Goal: Task Accomplishment & Management: Complete application form

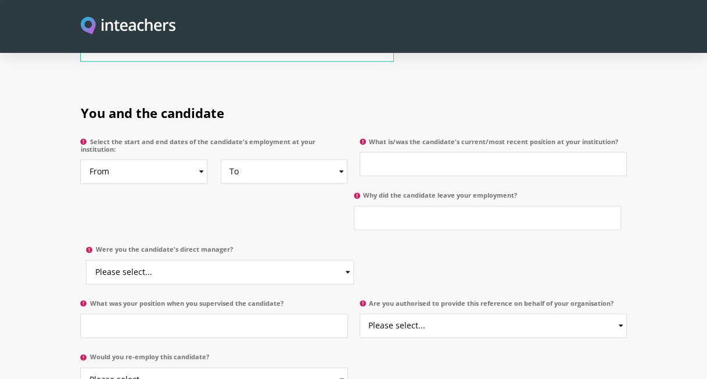
scroll to position [539, 0]
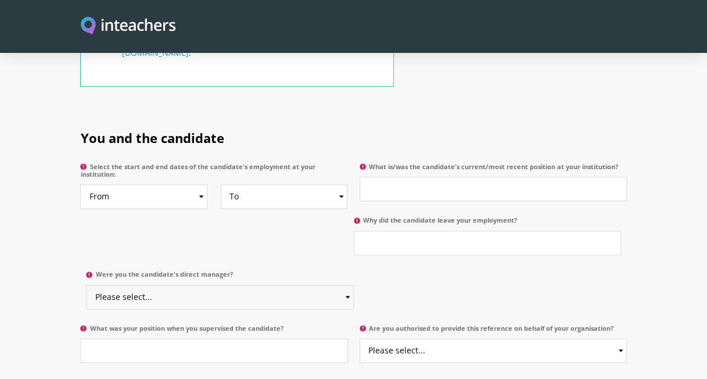
click at [268, 286] on select "Please select... Yes No" at bounding box center [219, 297] width 267 height 24
select select "Yes"
click at [86, 285] on select "Please select... Yes No" at bounding box center [219, 297] width 267 height 24
click at [508, 177] on input "What is/was the candidate's current/most recent position at your institution?" at bounding box center [492, 189] width 267 height 24
type input "Customer Services Adviser"
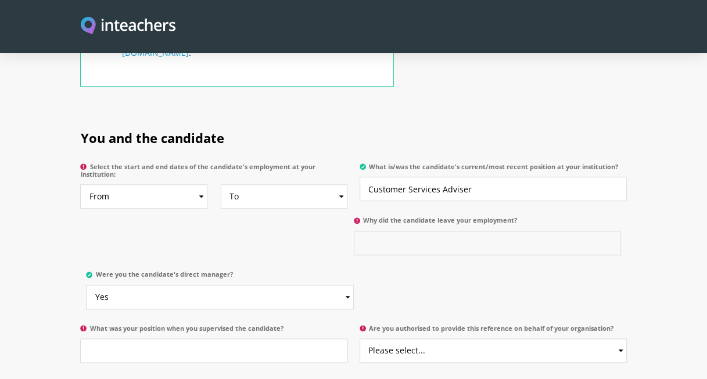
click at [497, 231] on input "Why did the candidate leave your employment?" at bounding box center [487, 243] width 267 height 24
type input "T"
type input "f"
type input "G"
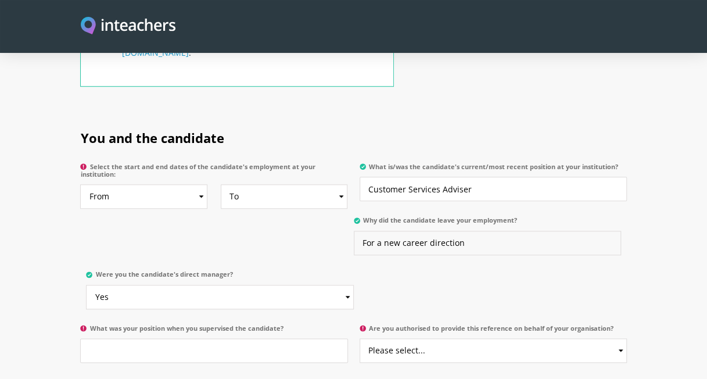
type input "For a new career direction"
click at [572, 340] on select "Please select... Yes No" at bounding box center [492, 350] width 267 height 24
select select "Yes"
click at [359, 338] on select "Please select... Yes No" at bounding box center [492, 350] width 267 height 24
click at [275, 338] on input "What was your position when you supervised the candidate?" at bounding box center [213, 350] width 267 height 24
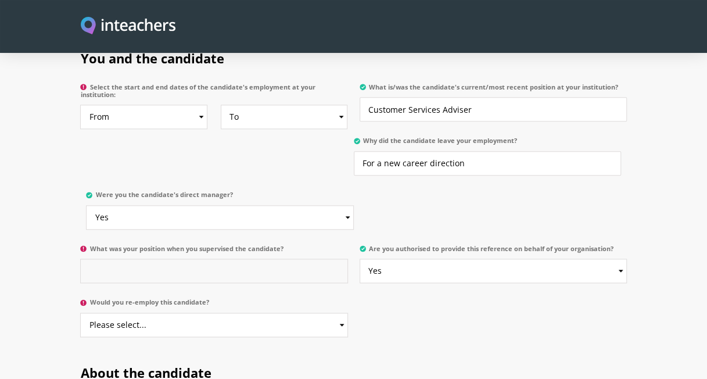
scroll to position [635, 0]
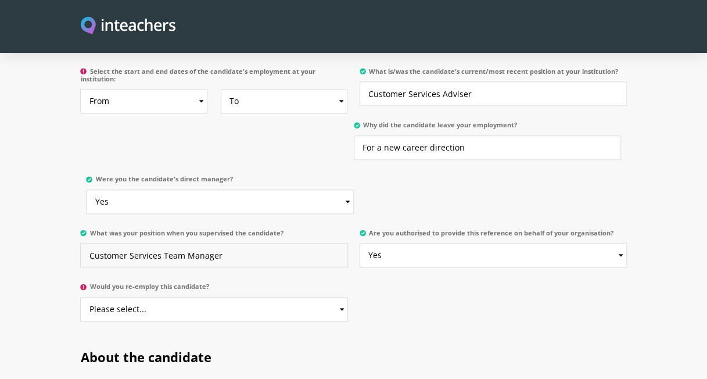
type input "Customer Services Team Manager"
click at [259, 298] on select "Please select... Yes No" at bounding box center [213, 309] width 267 height 24
select select "Yes"
click at [80, 297] on select "Please select... Yes No" at bounding box center [213, 309] width 267 height 24
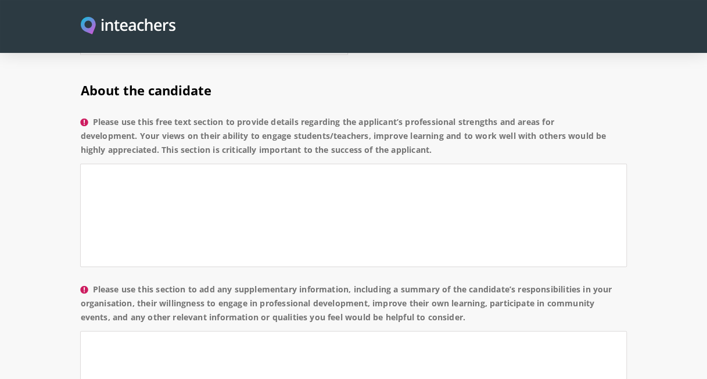
scroll to position [886, 0]
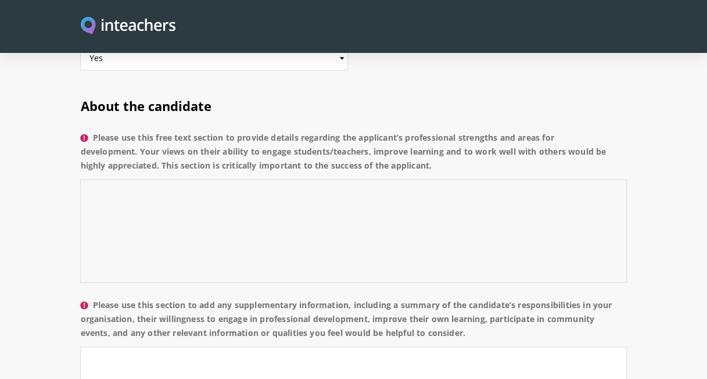
click at [311, 193] on textarea "Please use this free text section to provide details regarding the applicant’s …" at bounding box center [353, 230] width 546 height 103
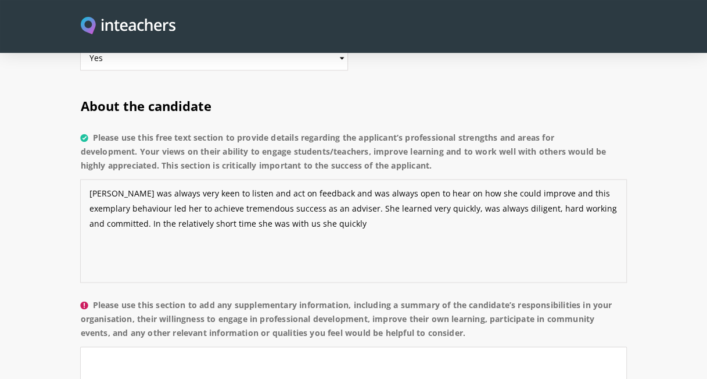
type textarea "[PERSON_NAME] was always very keen to listen and act on feedback and was always…"
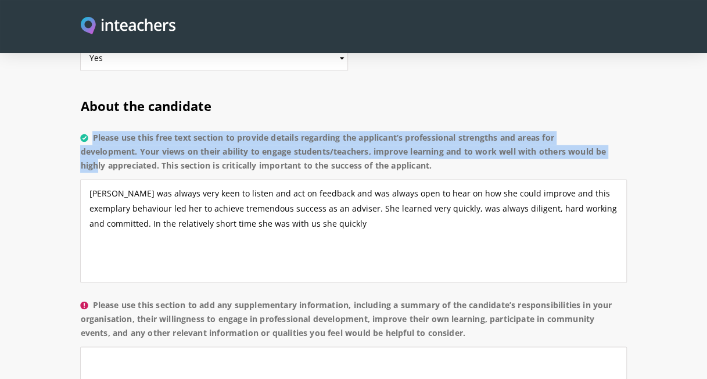
drag, startPoint x: 707, startPoint y: 136, endPoint x: 715, endPoint y: 107, distance: 29.6
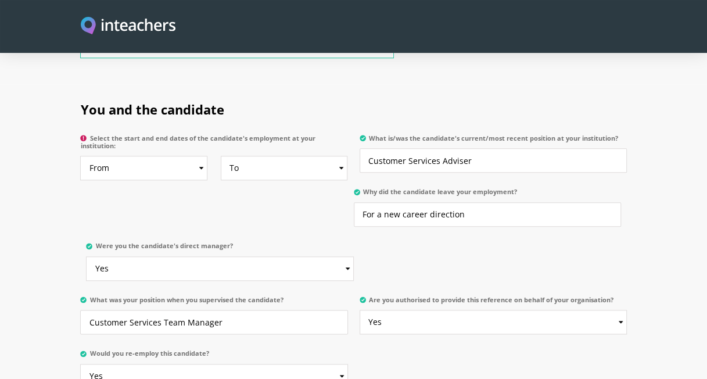
scroll to position [549, 0]
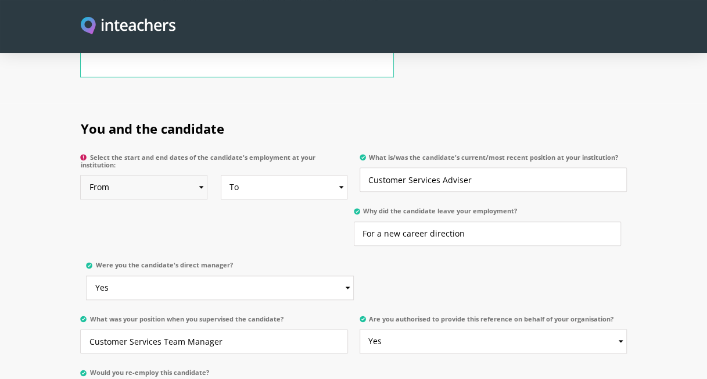
click at [190, 177] on select "From 2025 2024 2023 2022 2021 2020 2019 2018 2017 2016 2015 2014 2013 2012 2011…" at bounding box center [143, 187] width 127 height 24
select select "2023"
click at [80, 175] on select "From 2025 2024 2023 2022 2021 2020 2019 2018 2017 2016 2015 2014 2013 2012 2011…" at bounding box center [143, 187] width 127 height 24
click at [301, 179] on select "To Currently 2025 2024 2023 2022 2021 2020 2019 2018 2017 2016 2015 2014 2013 2…" at bounding box center [284, 187] width 127 height 24
select select "2025"
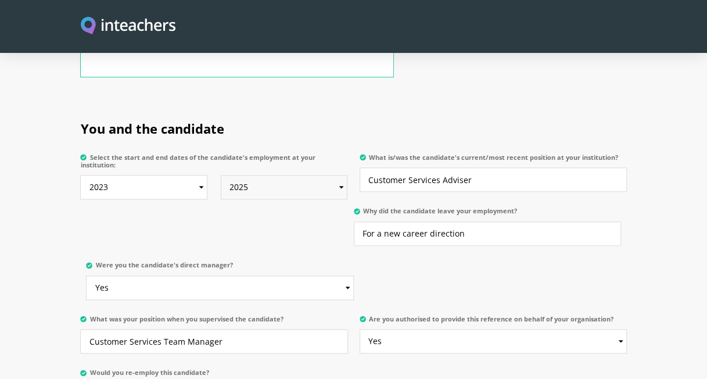
click at [221, 175] on select "To Currently 2025 2024 2023 2022 2021 2020 2019 2018 2017 2016 2015 2014 2013 2…" at bounding box center [284, 187] width 127 height 24
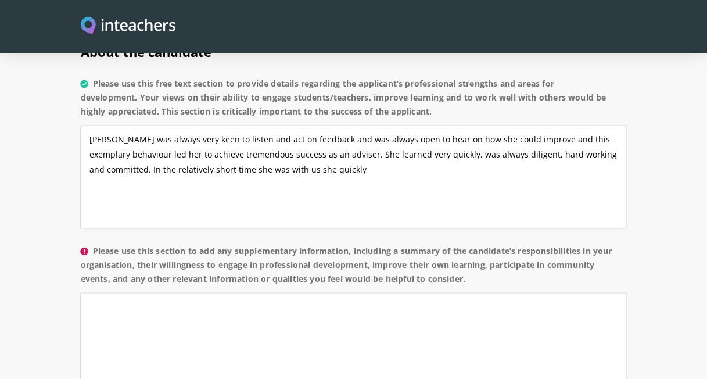
scroll to position [936, 0]
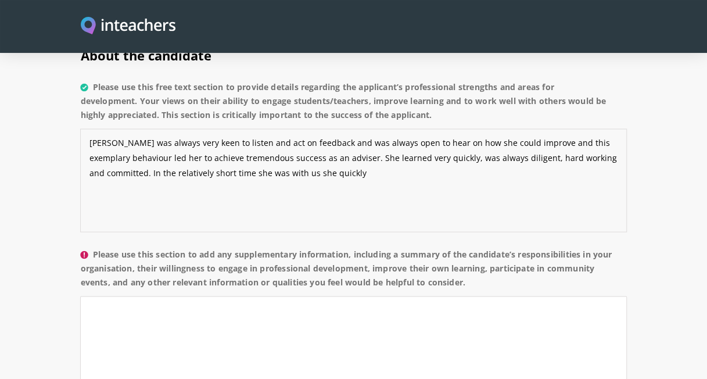
click at [357, 157] on textarea "[PERSON_NAME] was always very keen to listen and act on feedback and was always…" at bounding box center [353, 179] width 546 height 103
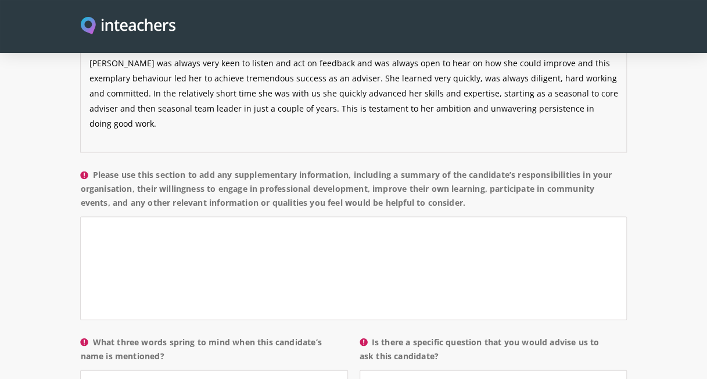
scroll to position [1044, 0]
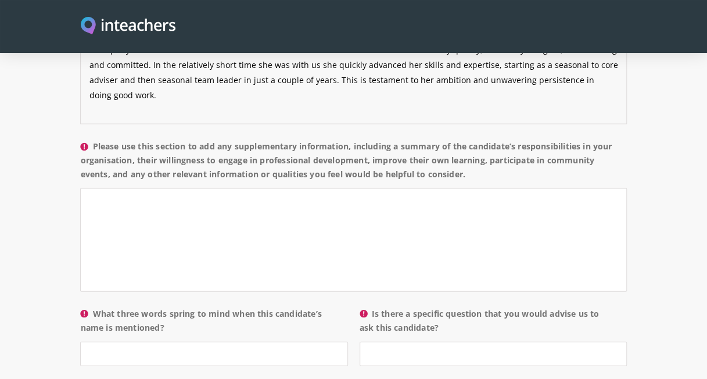
type textarea "[PERSON_NAME] was always very keen to listen and act on feedback and was always…"
click at [371, 211] on textarea "Please use this section to add any supplementary information, including a summa…" at bounding box center [353, 239] width 546 height 103
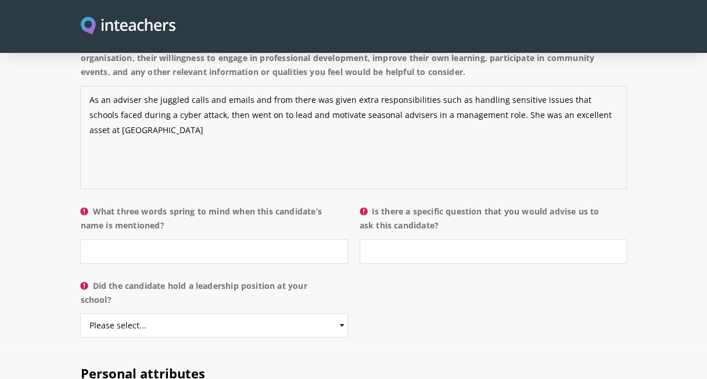
scroll to position [1218, 0]
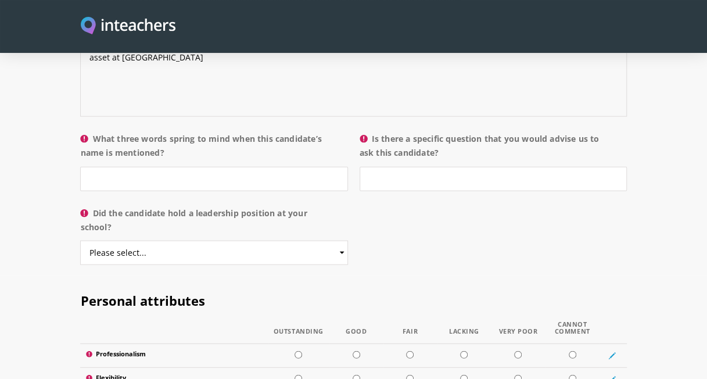
type textarea "As an adviser she juggled calls and emails and from there was given extra respo…"
click at [214, 167] on input "What three words spring to mind when this candidate’s name is mentioned?" at bounding box center [213, 179] width 267 height 24
type input "X"
type input "Committed diligent multiskilled"
click at [397, 171] on input "Is there a specific question that you would advise us to ask this candidate?" at bounding box center [492, 179] width 267 height 24
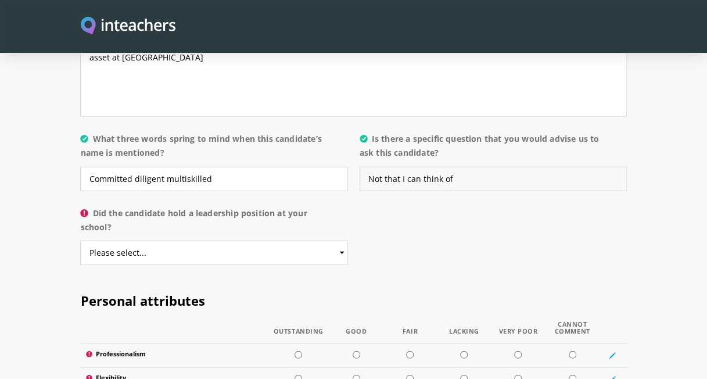
type input "Not that I can think of"
click at [298, 240] on select "Please select... Yes No" at bounding box center [213, 252] width 267 height 24
select select "Yes"
click at [80, 240] on select "Please select... Yes No" at bounding box center [213, 252] width 267 height 24
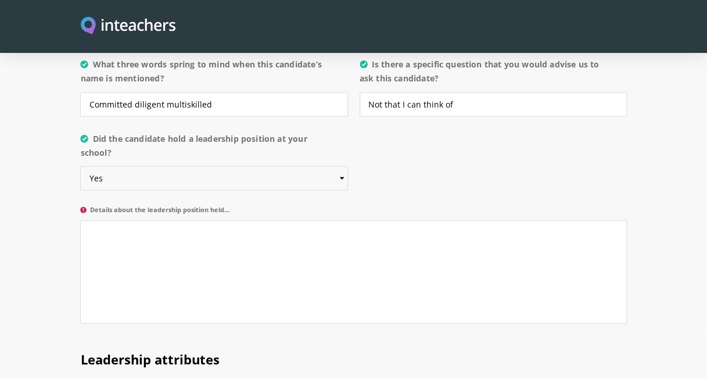
scroll to position [1278, 0]
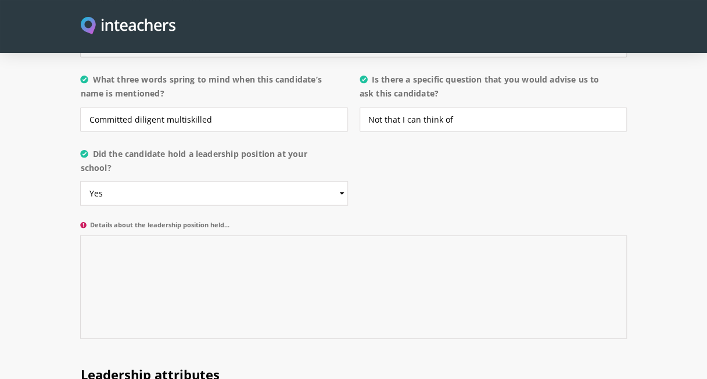
click at [475, 271] on textarea "Details about the leadership position held..." at bounding box center [353, 286] width 546 height 103
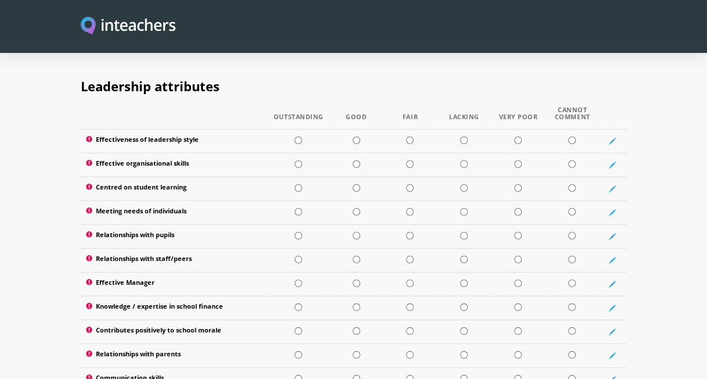
scroll to position [1577, 0]
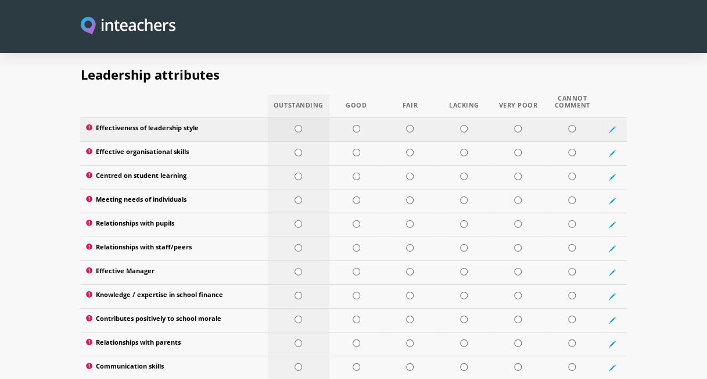
type textarea "As above, she was a Seasonal Team Leader and looked after about 12 seasonal adv…"
click at [298, 125] on input "radio" at bounding box center [298, 129] width 8 height 8
radio input "true"
click at [301, 149] on input "radio" at bounding box center [298, 153] width 8 height 8
radio input "true"
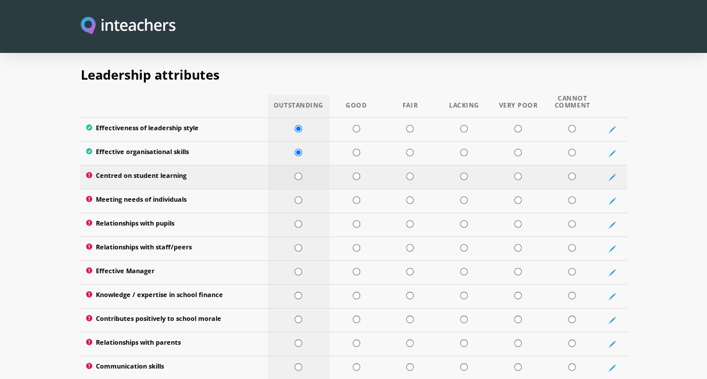
click at [296, 172] on input "radio" at bounding box center [298, 176] width 8 height 8
radio input "true"
click at [295, 189] on td at bounding box center [299, 201] width 62 height 24
radio input "true"
click at [296, 213] on td at bounding box center [299, 225] width 62 height 24
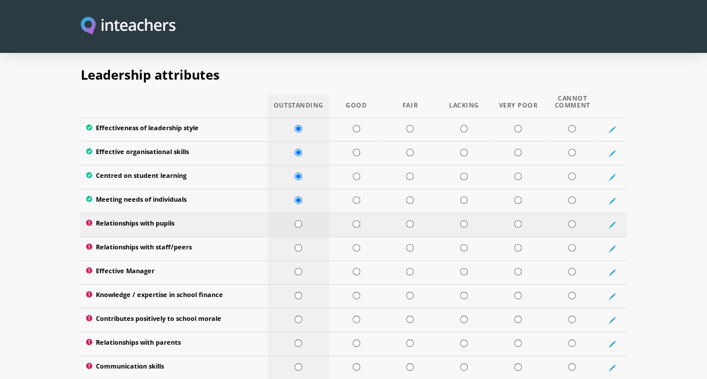
radio input "true"
click at [296, 236] on td at bounding box center [299, 248] width 62 height 24
radio input "true"
click at [298, 268] on input "radio" at bounding box center [298, 272] width 8 height 8
radio input "true"
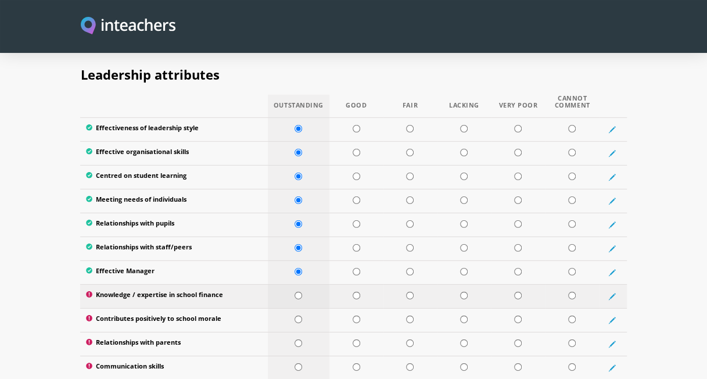
click at [300, 284] on td at bounding box center [299, 296] width 62 height 24
radio input "true"
click at [300, 315] on input "radio" at bounding box center [298, 319] width 8 height 8
radio input "true"
click at [296, 332] on td at bounding box center [299, 344] width 62 height 24
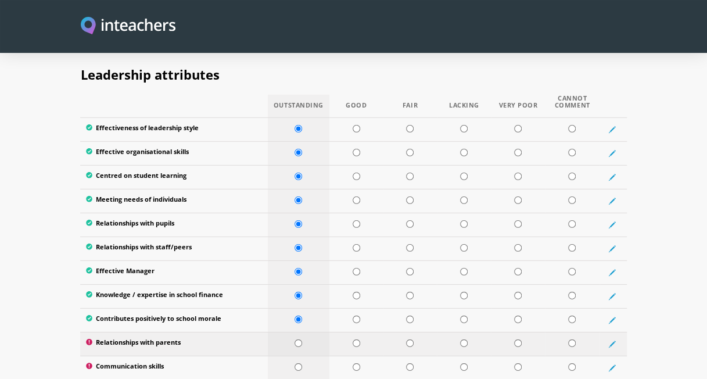
radio input "true"
click at [294, 363] on input "radio" at bounding box center [298, 367] width 8 height 8
radio input "true"
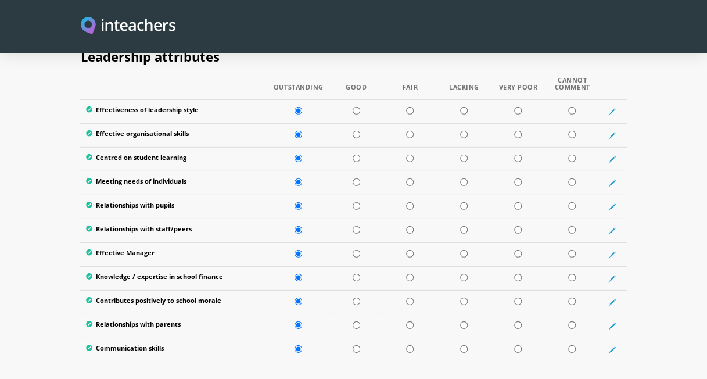
scroll to position [1606, 0]
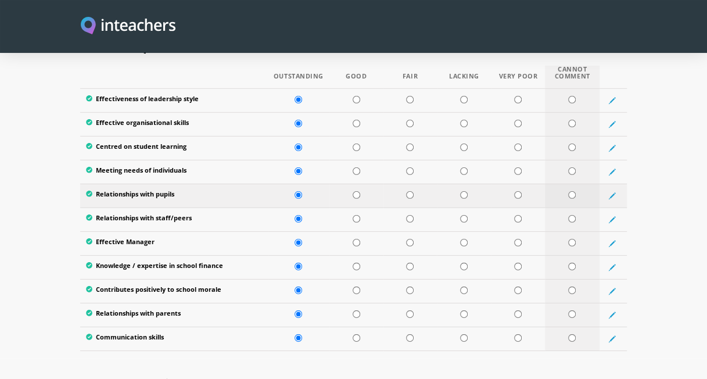
click at [574, 191] on input "radio" at bounding box center [572, 195] width 8 height 8
radio input "true"
click at [616, 184] on td at bounding box center [612, 196] width 27 height 24
click at [606, 184] on td at bounding box center [612, 196] width 27 height 24
click at [614, 192] on icon at bounding box center [612, 196] width 8 height 8
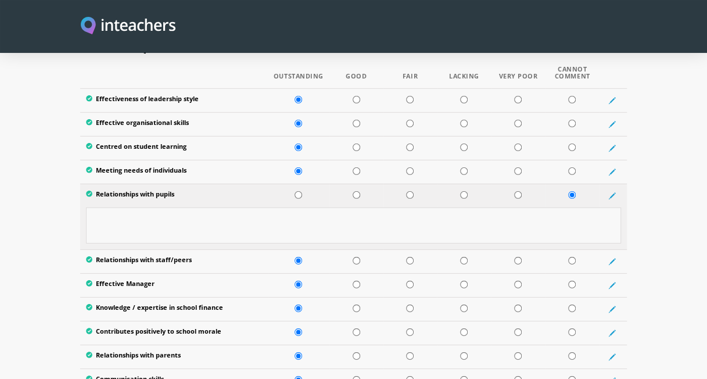
click at [523, 207] on textarea at bounding box center [353, 225] width 534 height 36
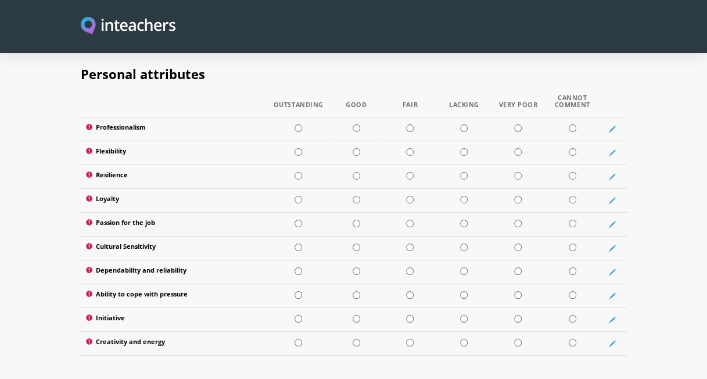
scroll to position [1950, 0]
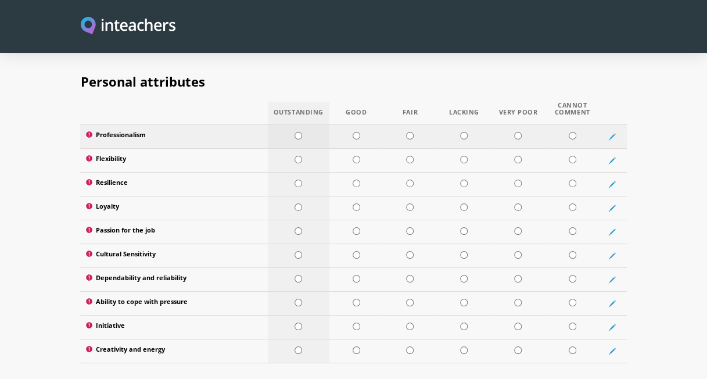
type textarea "To be clear, this was not a role as leader of pupils but as a leader of adult s…"
click at [298, 132] on input "radio" at bounding box center [298, 136] width 8 height 8
radio input "true"
click at [297, 148] on td at bounding box center [299, 160] width 62 height 24
radio input "true"
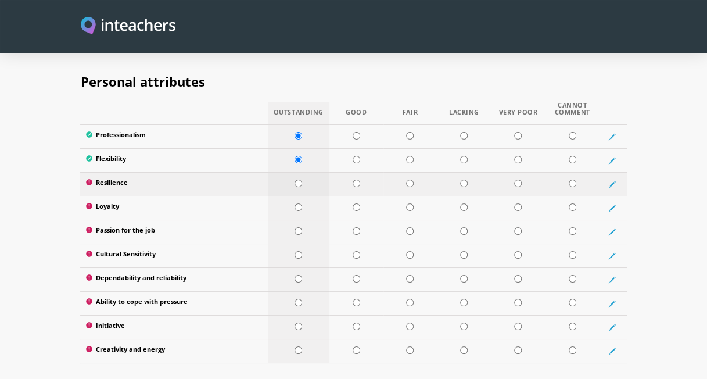
click at [297, 179] on input "radio" at bounding box center [298, 183] width 8 height 8
radio input "true"
click at [297, 203] on input "radio" at bounding box center [298, 207] width 8 height 8
radio input "true"
click at [296, 220] on td at bounding box center [299, 232] width 62 height 24
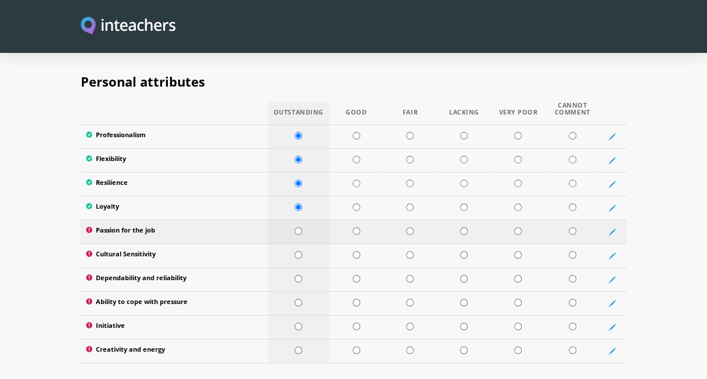
radio input "true"
click at [297, 243] on td at bounding box center [299, 255] width 62 height 24
radio input "true"
click at [297, 267] on td at bounding box center [299, 279] width 62 height 24
radio input "true"
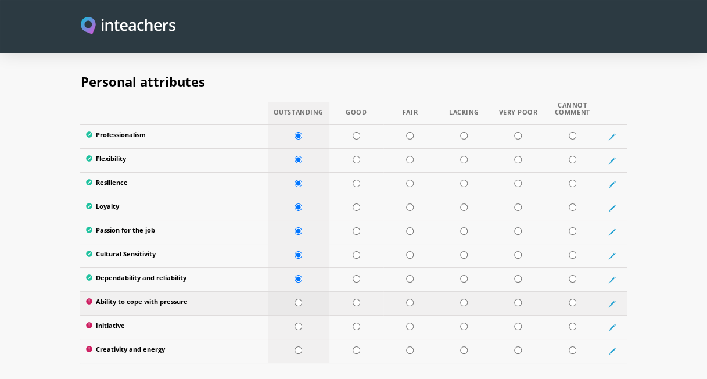
click at [301, 291] on td at bounding box center [299, 303] width 62 height 24
radio input "true"
click at [301, 315] on td at bounding box center [299, 327] width 62 height 24
radio input "true"
click at [300, 339] on td at bounding box center [299, 351] width 62 height 24
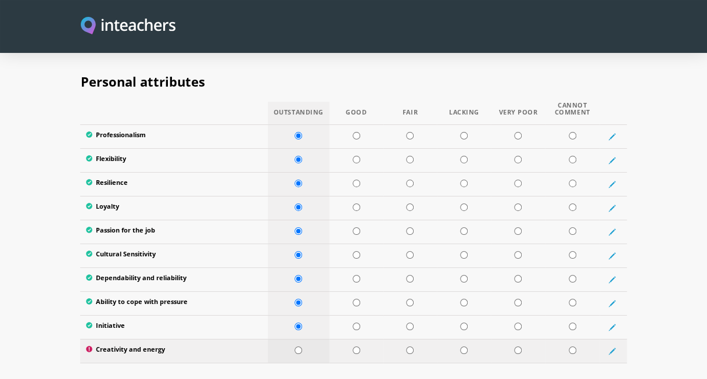
radio input "true"
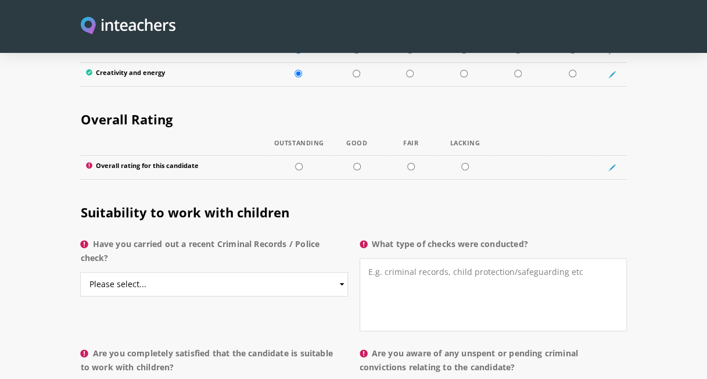
scroll to position [2211, 0]
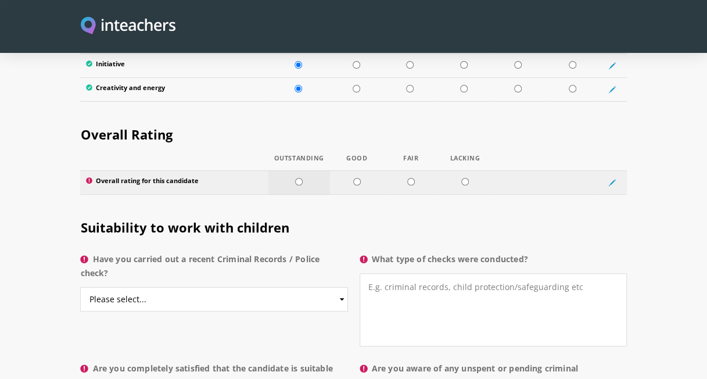
click at [298, 178] on input "radio" at bounding box center [299, 182] width 8 height 8
radio input "true"
click at [322, 287] on select "Please select... Yes No Do not know" at bounding box center [213, 299] width 267 height 24
click at [80, 287] on select "Please select... Yes No Do not know" at bounding box center [213, 299] width 267 height 24
click at [417, 288] on textarea "What type of checks were conducted?" at bounding box center [492, 309] width 267 height 73
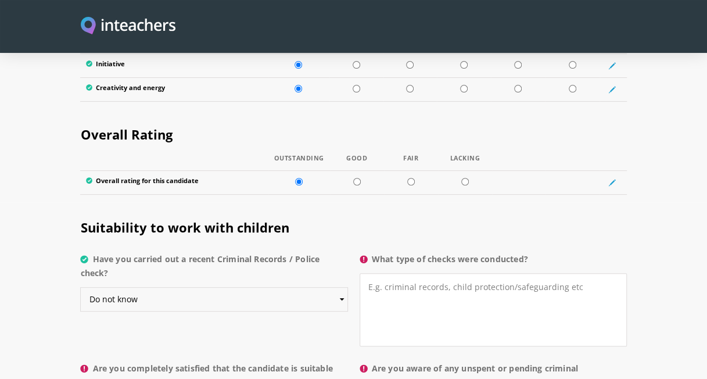
click at [335, 287] on select "Please select... Yes No Do not know" at bounding box center [213, 299] width 267 height 24
select select "Yes"
click at [80, 287] on select "Please select... Yes No Do not know" at bounding box center [213, 299] width 267 height 24
click at [403, 273] on textarea "What type of checks were conducted?" at bounding box center [492, 309] width 267 height 73
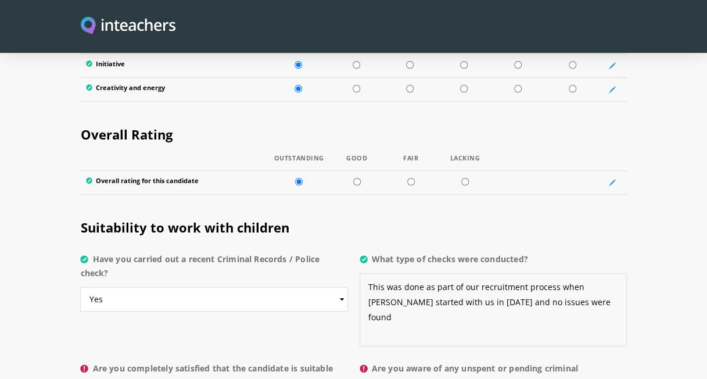
click at [422, 273] on textarea "This was done as part of our recruitment process when [PERSON_NAME] started wit…" at bounding box center [492, 309] width 267 height 73
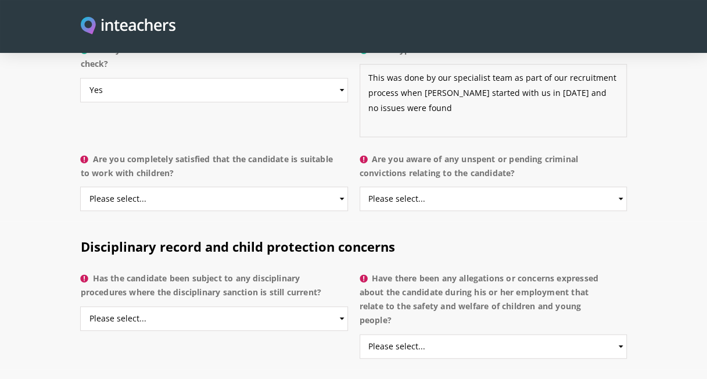
scroll to position [2439, 0]
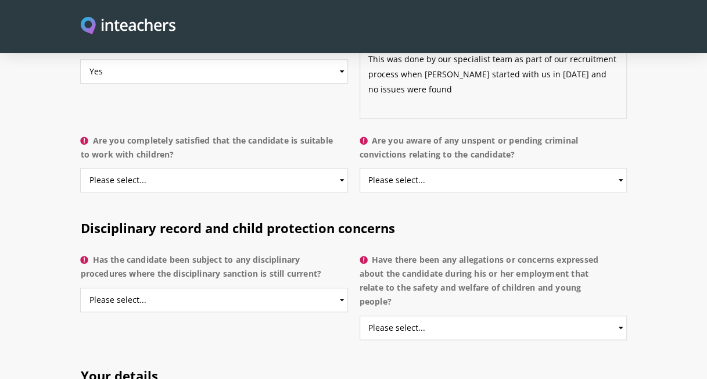
type textarea "This was done by our specialist team as part of our recruitment process when [P…"
click at [224, 168] on select "Please select... Yes No Do not know" at bounding box center [213, 180] width 267 height 24
select select "Do not know"
click at [80, 168] on select "Please select... Yes No Do not know" at bounding box center [213, 180] width 267 height 24
click at [405, 168] on select "Please select... Yes No Do not know" at bounding box center [492, 180] width 267 height 24
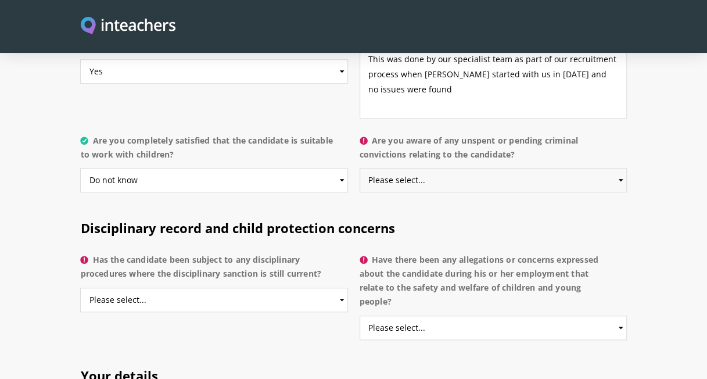
select select "No"
click at [359, 168] on select "Please select... Yes No Do not know" at bounding box center [492, 180] width 267 height 24
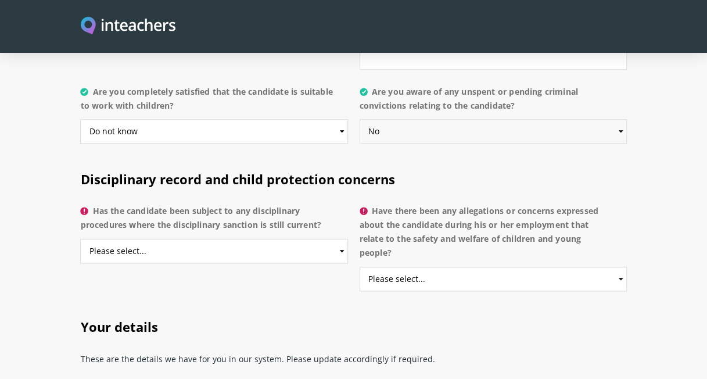
scroll to position [2548, 0]
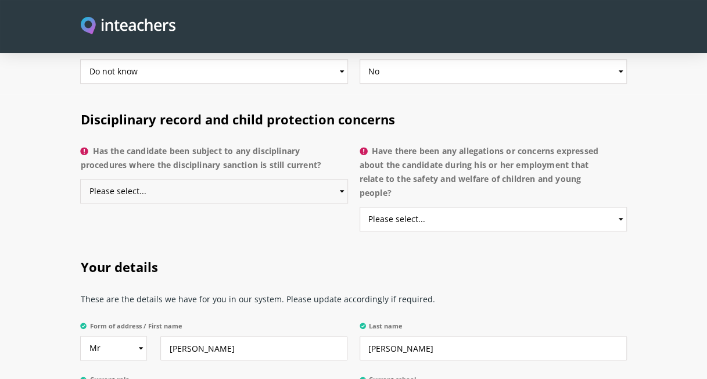
click at [221, 179] on select "Please select... Yes No Do not know" at bounding box center [213, 191] width 267 height 24
select select "No"
click at [80, 179] on select "Please select... Yes No Do not know" at bounding box center [213, 191] width 267 height 24
click at [425, 207] on select "Please select... Yes No Do not know" at bounding box center [492, 219] width 267 height 24
select select "No"
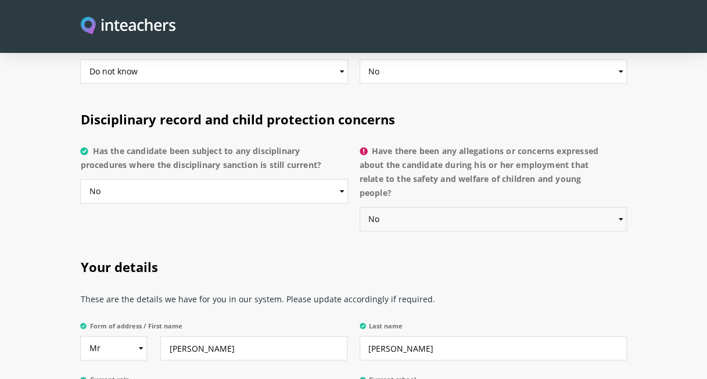
click at [359, 207] on select "Please select... Yes No Do not know" at bounding box center [492, 219] width 267 height 24
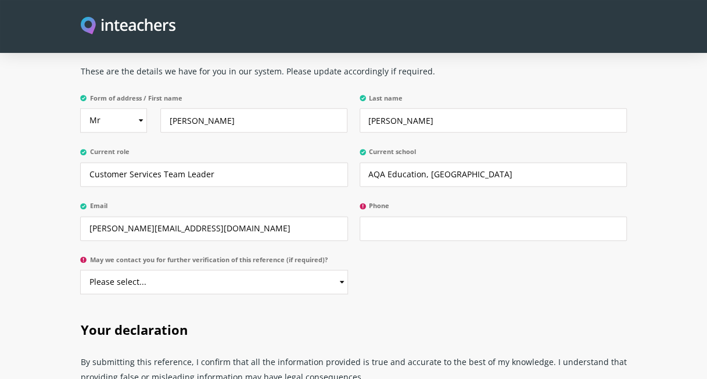
scroll to position [2786, 0]
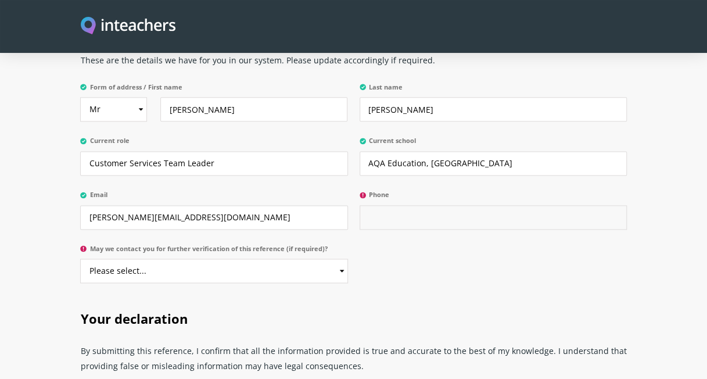
click at [451, 205] on input "Phone" at bounding box center [492, 217] width 267 height 24
type input "07740942236"
click at [233, 258] on select "Please select... Yes No" at bounding box center [213, 270] width 267 height 24
select select "Yes"
click at [80, 258] on select "Please select... Yes No" at bounding box center [213, 270] width 267 height 24
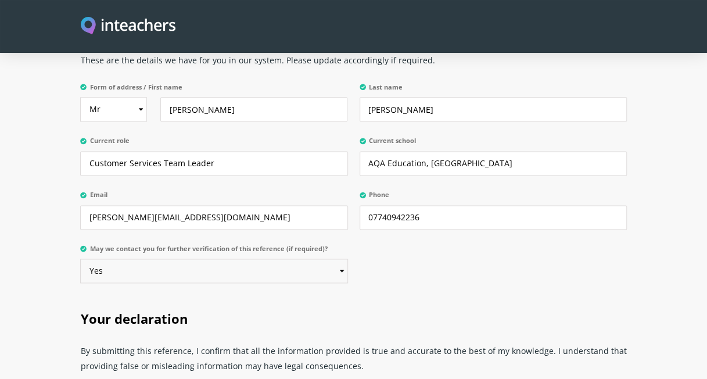
scroll to position [3014, 0]
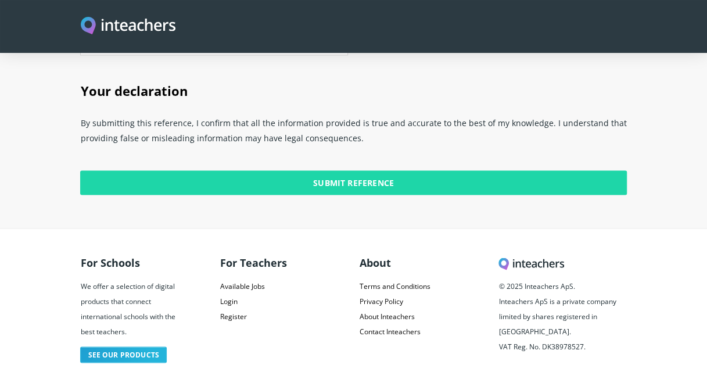
click at [513, 170] on input "Submit Reference" at bounding box center [353, 182] width 546 height 24
